Goal: Task Accomplishment & Management: Manage account settings

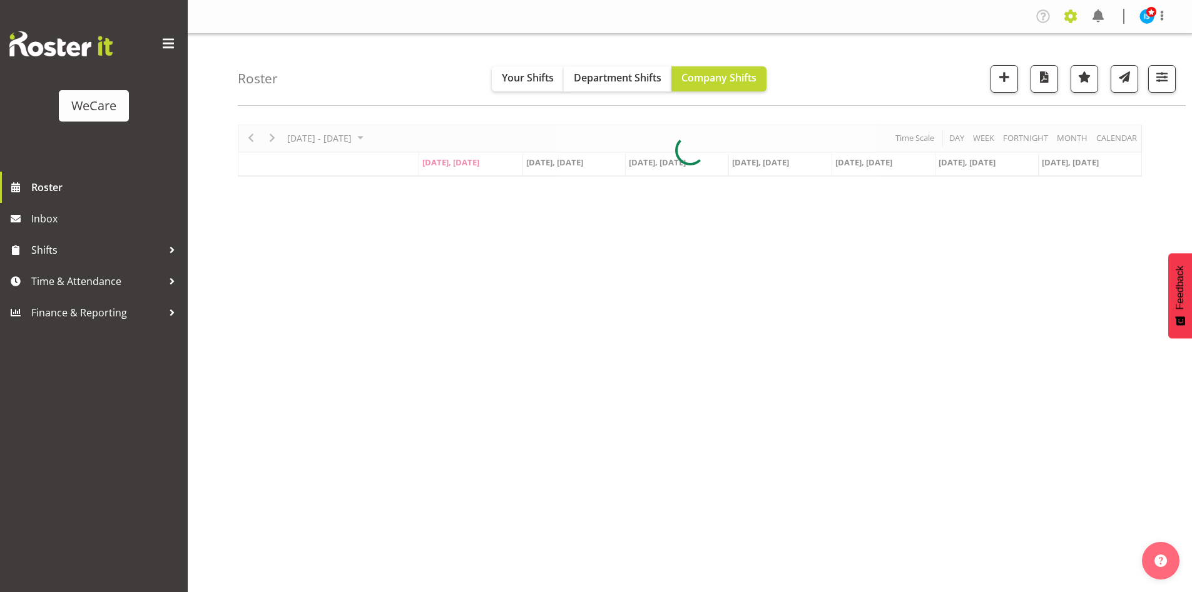
click at [1080, 16] on span at bounding box center [1071, 16] width 20 height 20
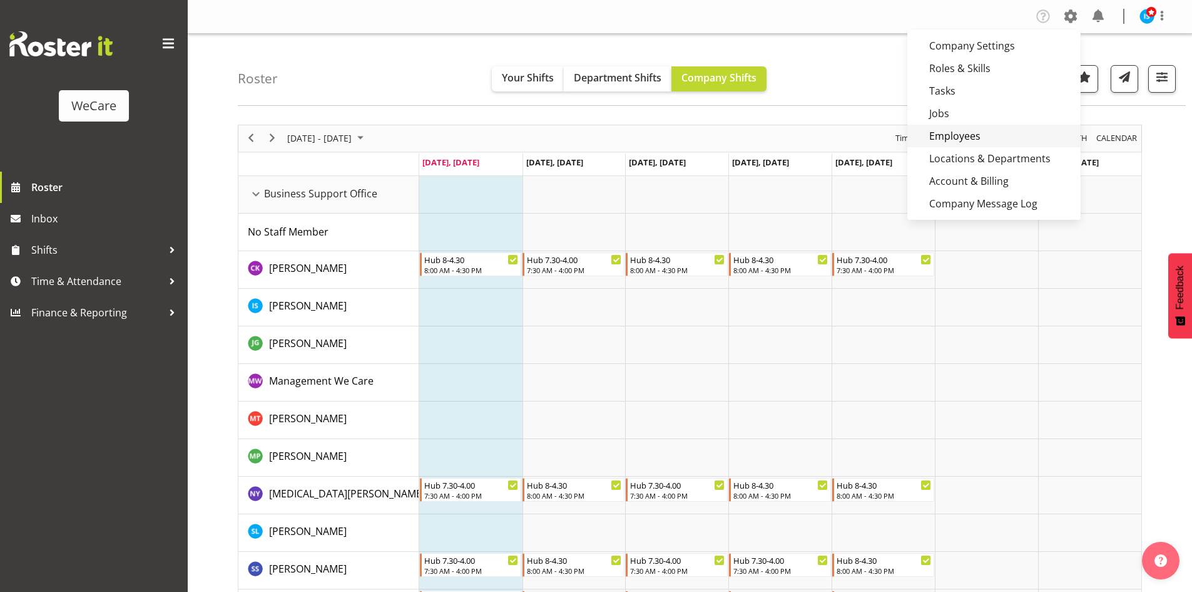
click at [975, 138] on link "Employees" at bounding box center [994, 136] width 173 height 23
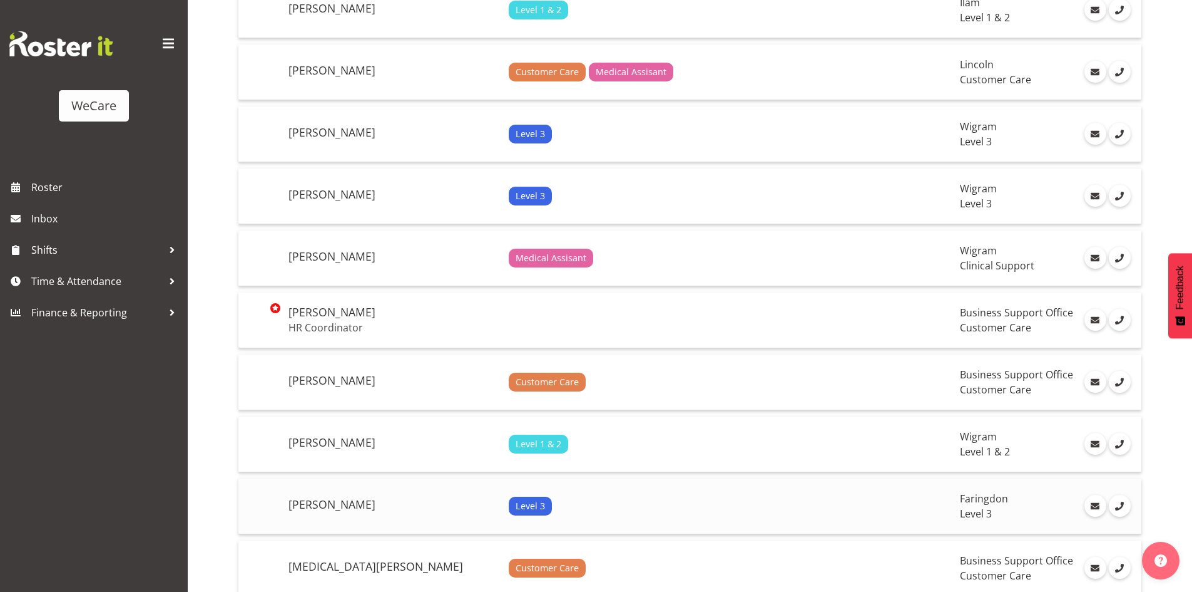
scroll to position [2003, 0]
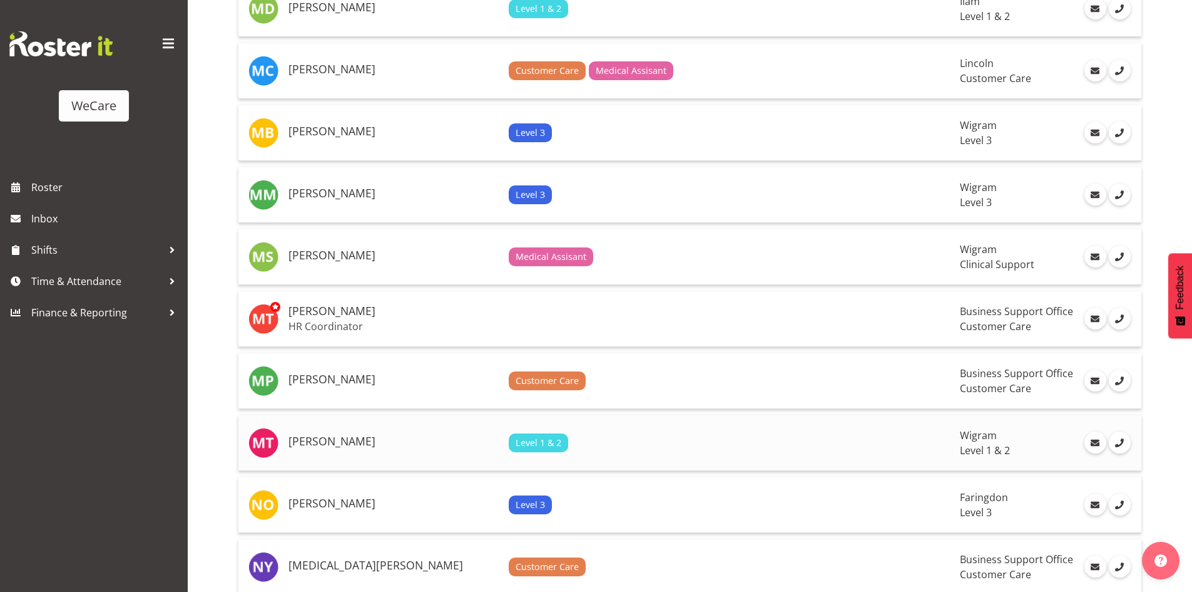
click at [364, 438] on h5 "[PERSON_NAME]" at bounding box center [394, 441] width 210 height 13
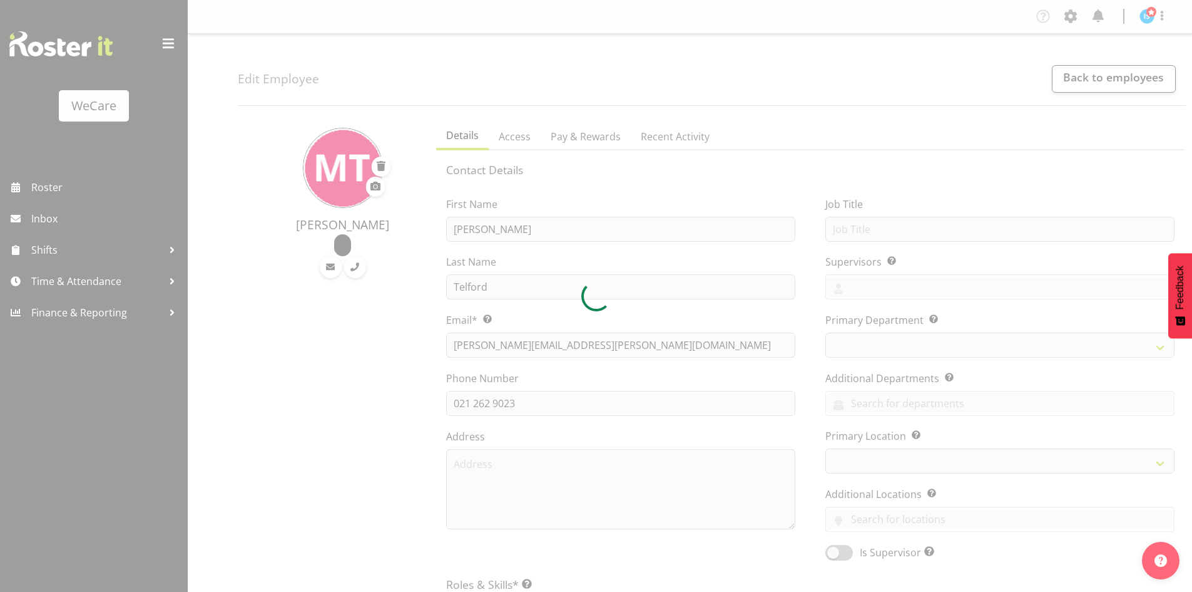
select select "location"
select select "TimelineWeek"
select select
select select "867"
select select "1201"
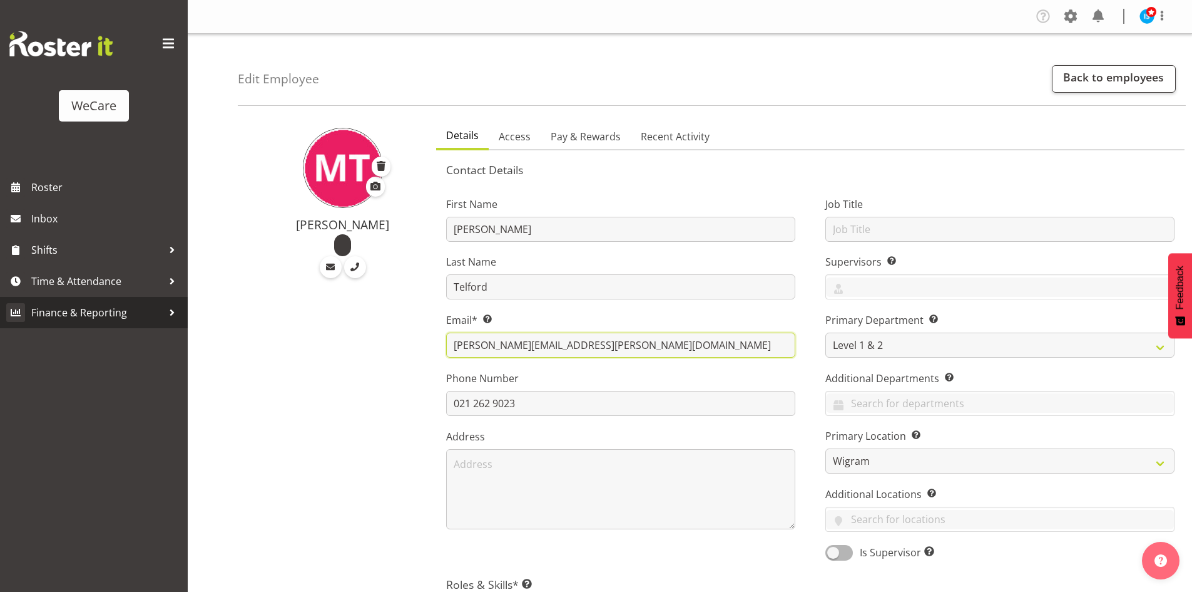
drag, startPoint x: 675, startPoint y: 344, endPoint x: 135, endPoint y: 322, distance: 540.6
click at [135, 322] on div "WeCare Roster Inbox Shifts Time & Attendance Finance & Reporting Company Settin…" at bounding box center [596, 573] width 1192 height 1147
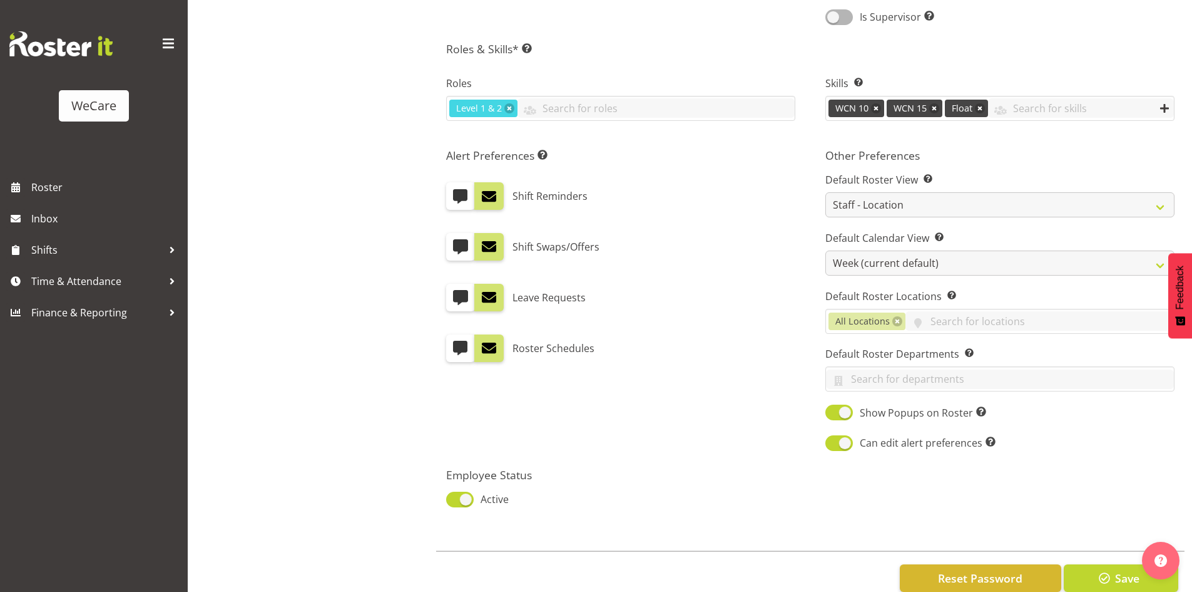
scroll to position [565, 0]
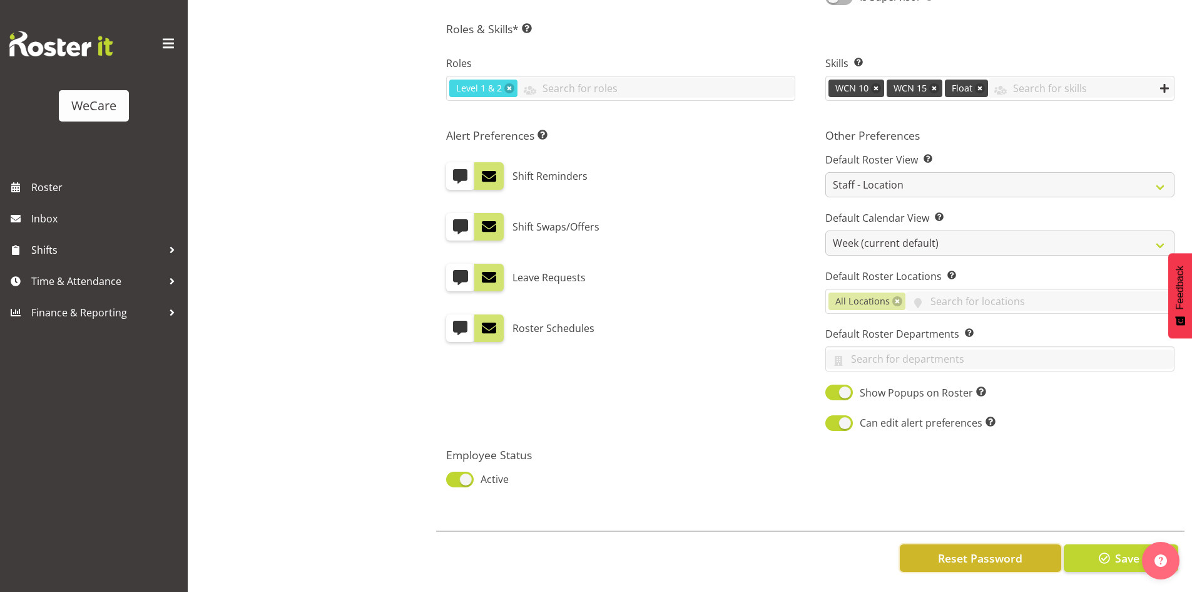
click at [968, 550] on span "Reset Password" at bounding box center [980, 558] width 85 height 16
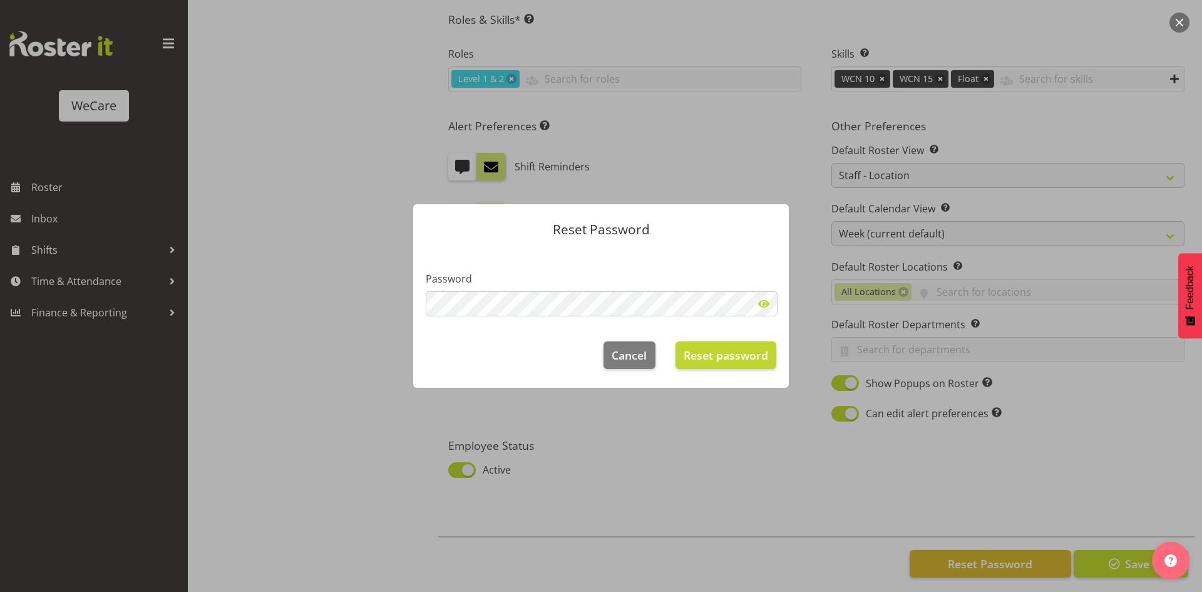
click at [764, 295] on span at bounding box center [763, 303] width 25 height 25
click at [719, 353] on span "Reset password" at bounding box center [726, 355] width 85 height 16
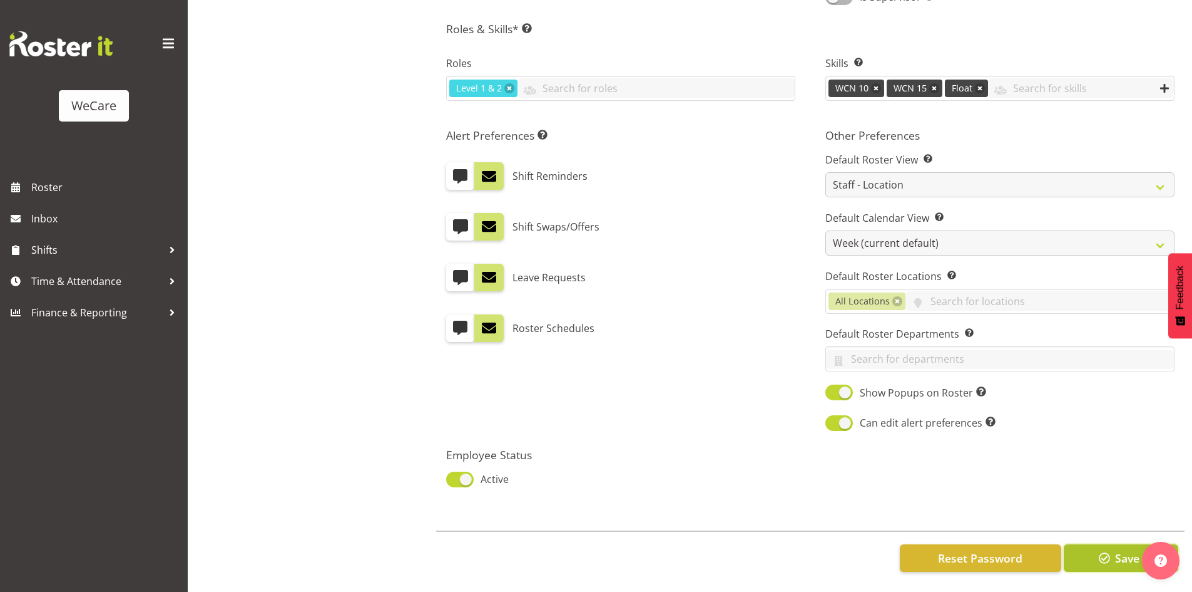
click at [1127, 550] on span "Save" at bounding box center [1127, 558] width 24 height 16
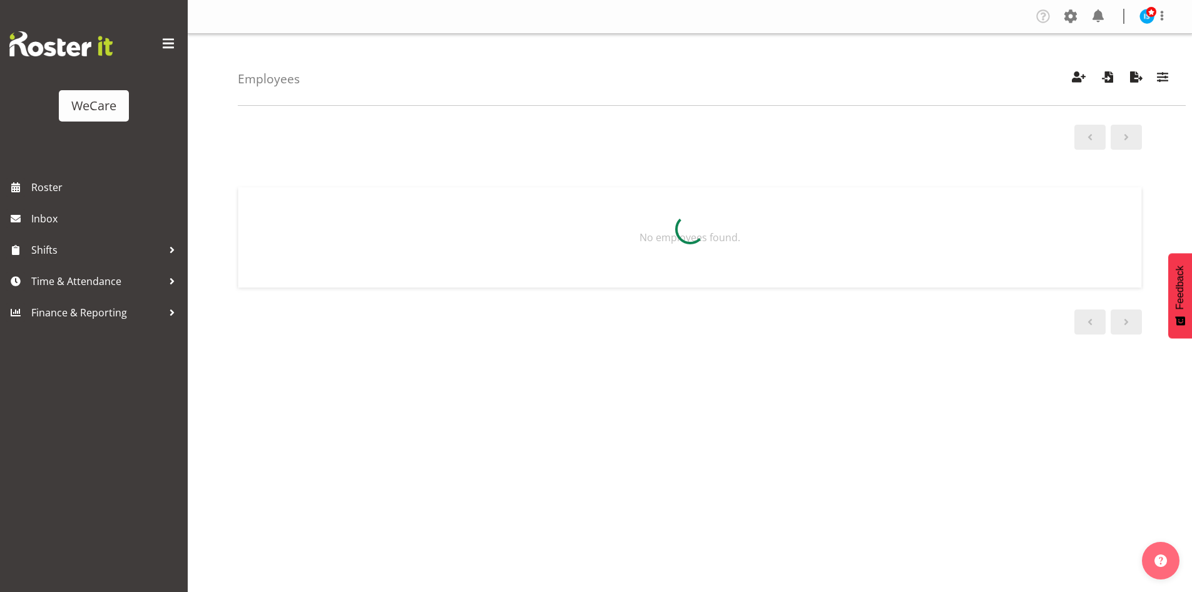
click at [1148, 14] on span at bounding box center [1152, 12] width 10 height 10
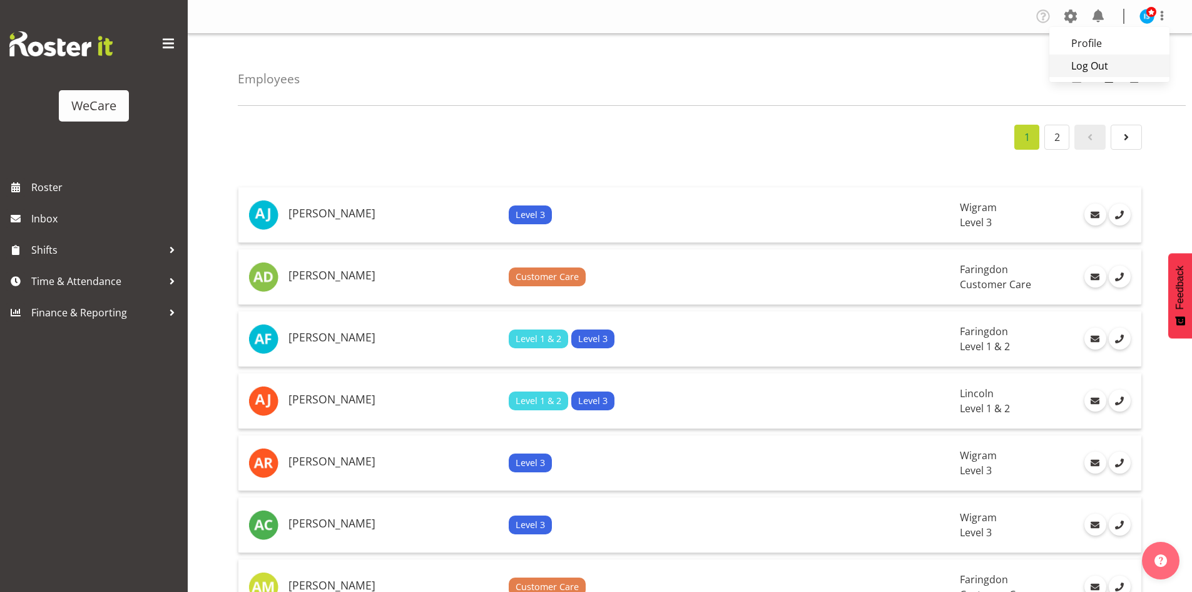
click at [1109, 70] on link "Log Out" at bounding box center [1110, 65] width 120 height 23
